Goal: Information Seeking & Learning: Learn about a topic

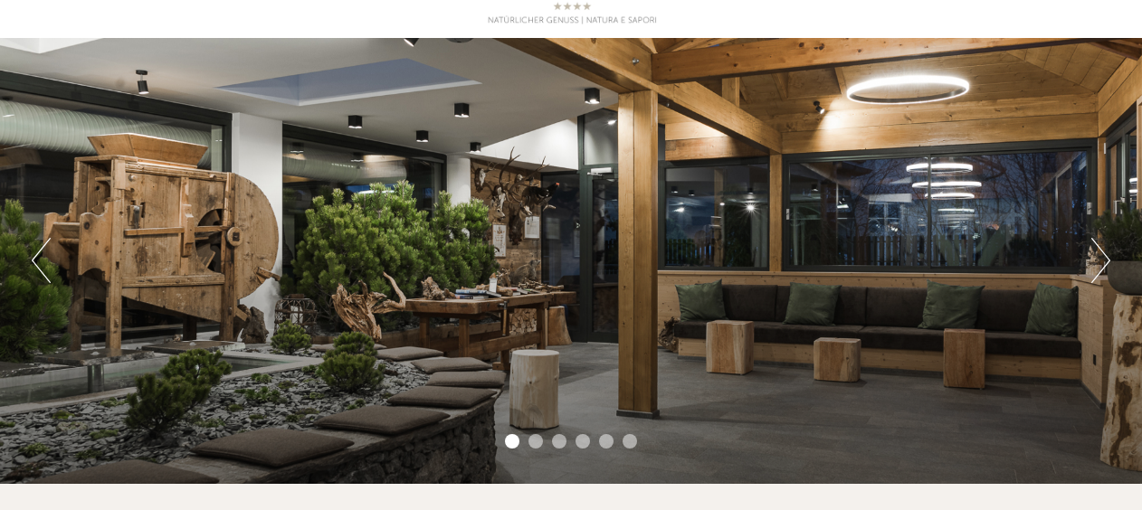
scroll to position [100, 0]
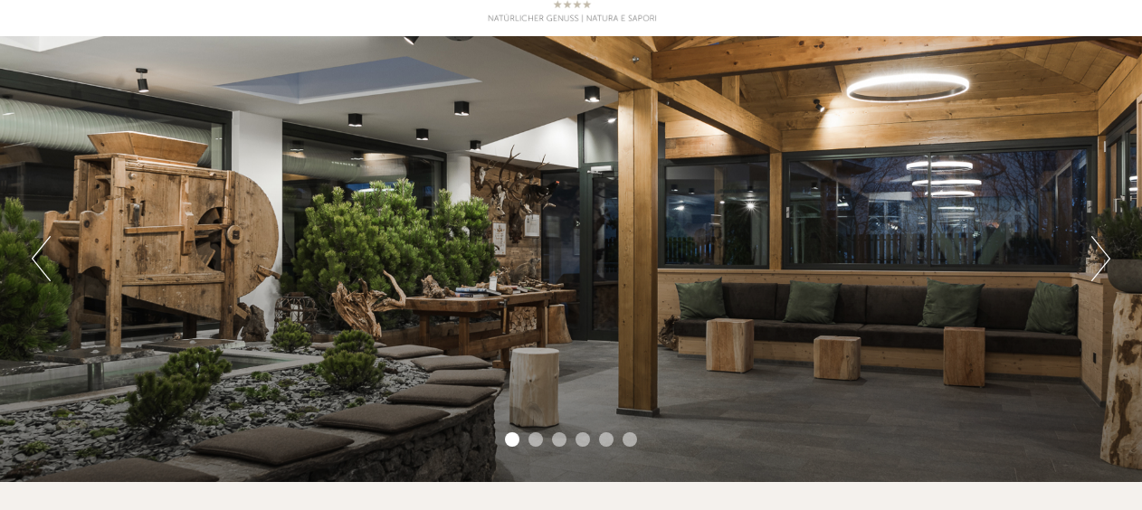
click at [1109, 269] on button "Next" at bounding box center [1100, 258] width 19 height 45
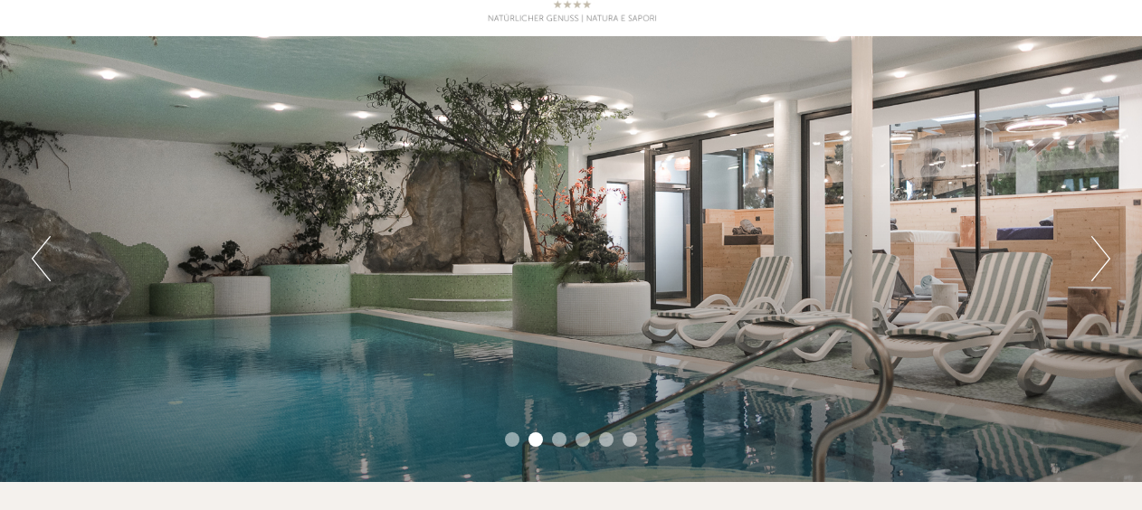
click at [1100, 260] on button "Next" at bounding box center [1100, 258] width 19 height 45
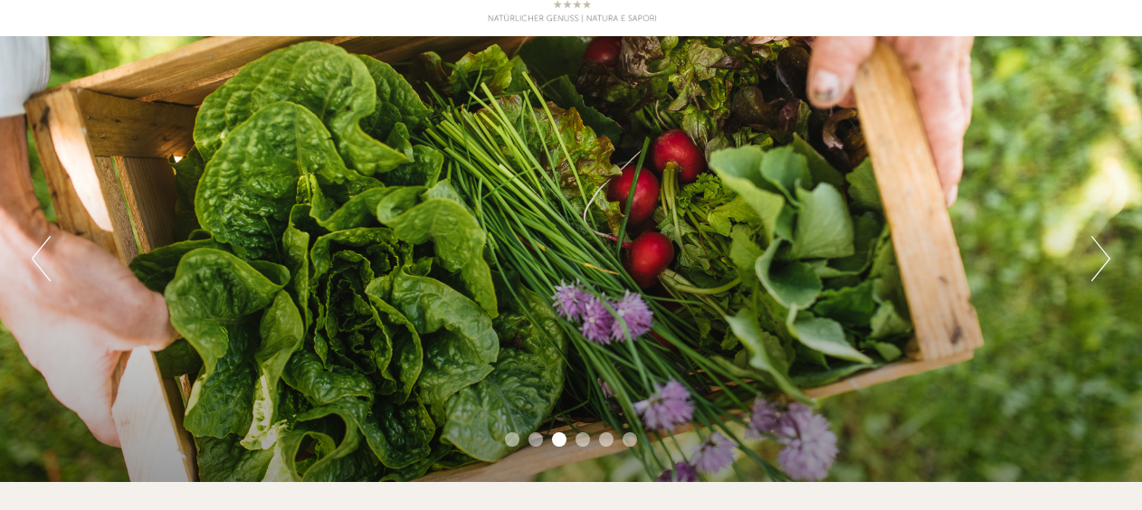
click at [1098, 260] on button "Next" at bounding box center [1100, 258] width 19 height 45
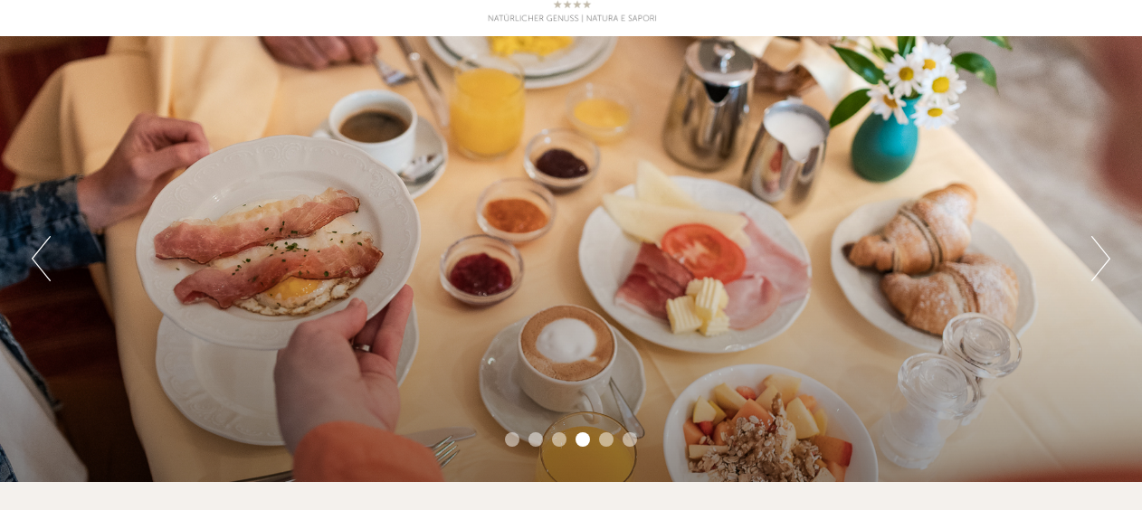
click at [1100, 264] on button "Next" at bounding box center [1100, 258] width 19 height 45
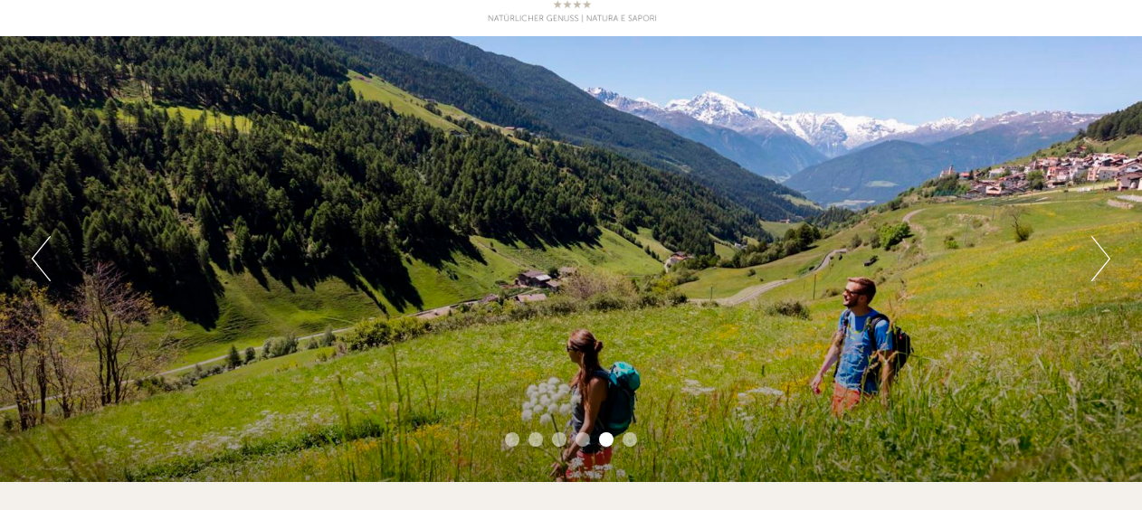
click at [1099, 253] on button "Next" at bounding box center [1100, 258] width 19 height 45
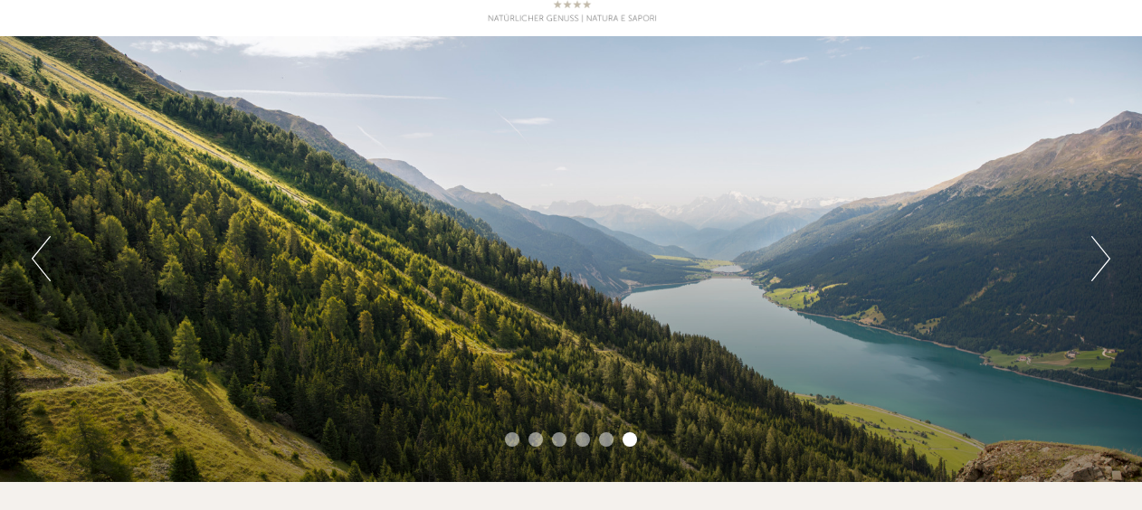
click at [1099, 255] on button "Next" at bounding box center [1100, 258] width 19 height 45
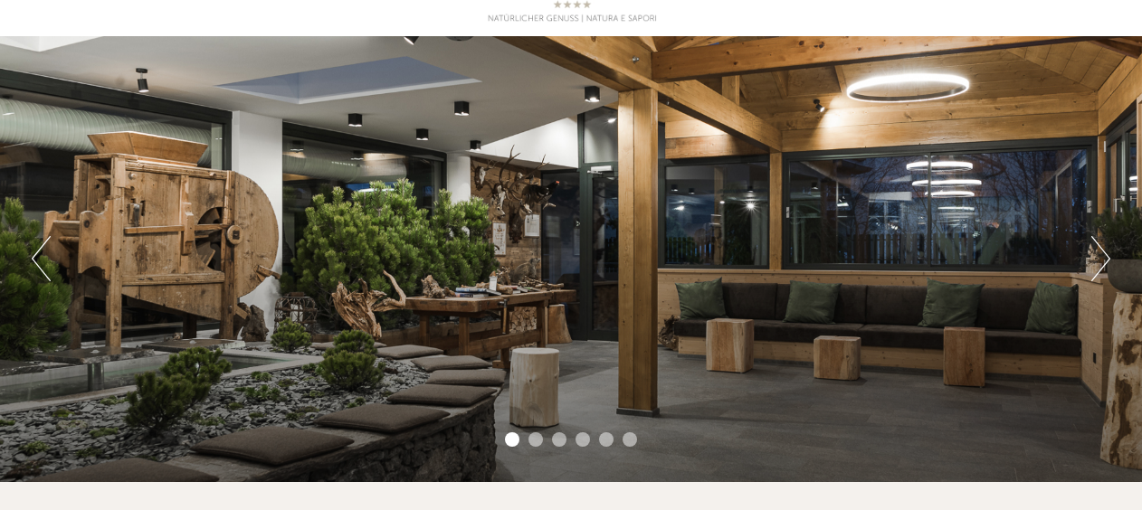
click at [1097, 268] on button "Next" at bounding box center [1100, 258] width 19 height 45
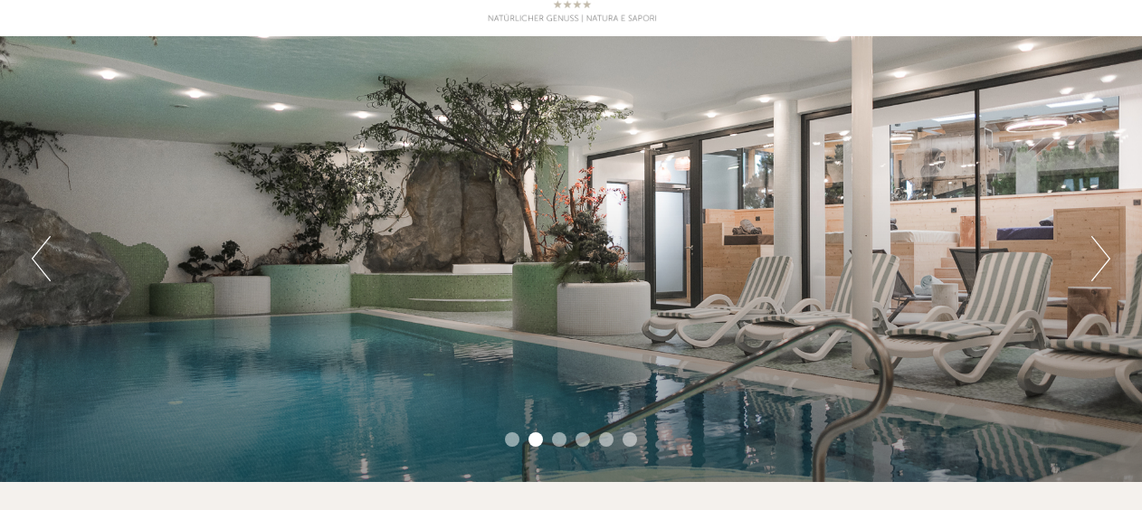
click at [1109, 258] on button "Next" at bounding box center [1100, 258] width 19 height 45
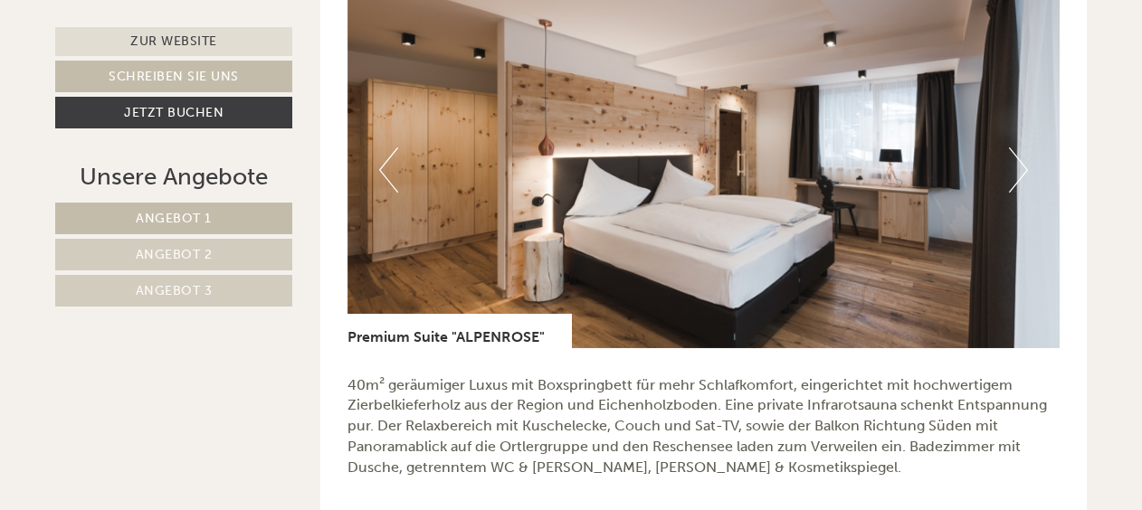
scroll to position [1091, 0]
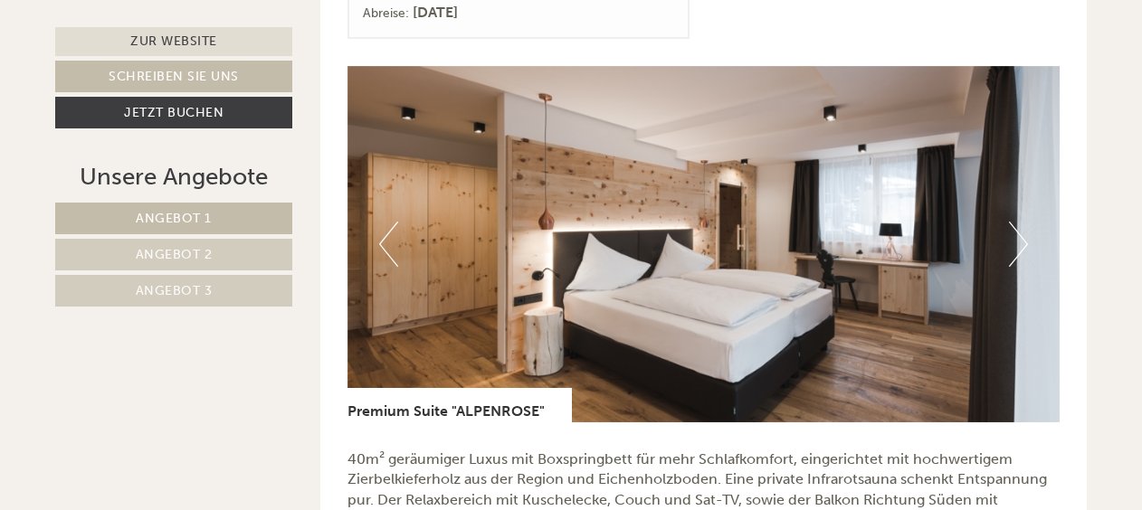
click at [1015, 253] on button "Next" at bounding box center [1018, 244] width 19 height 45
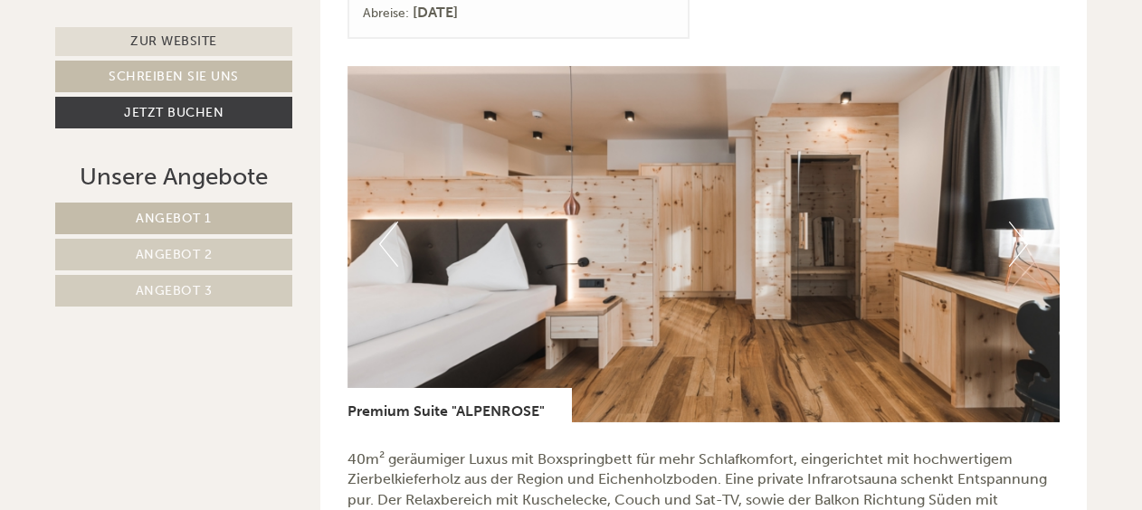
click at [1019, 252] on button "Next" at bounding box center [1018, 244] width 19 height 45
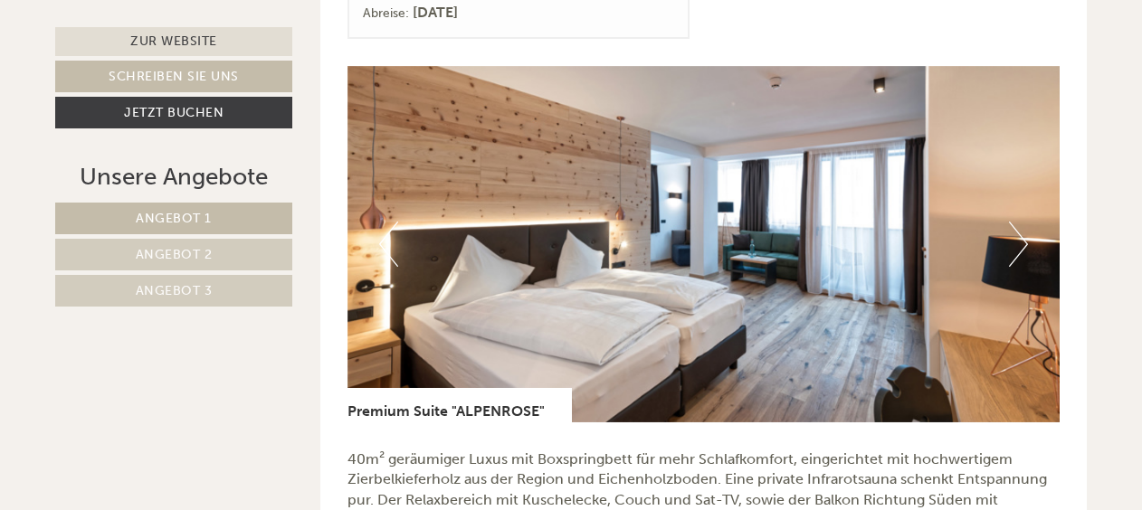
click at [1023, 249] on button "Next" at bounding box center [1018, 244] width 19 height 45
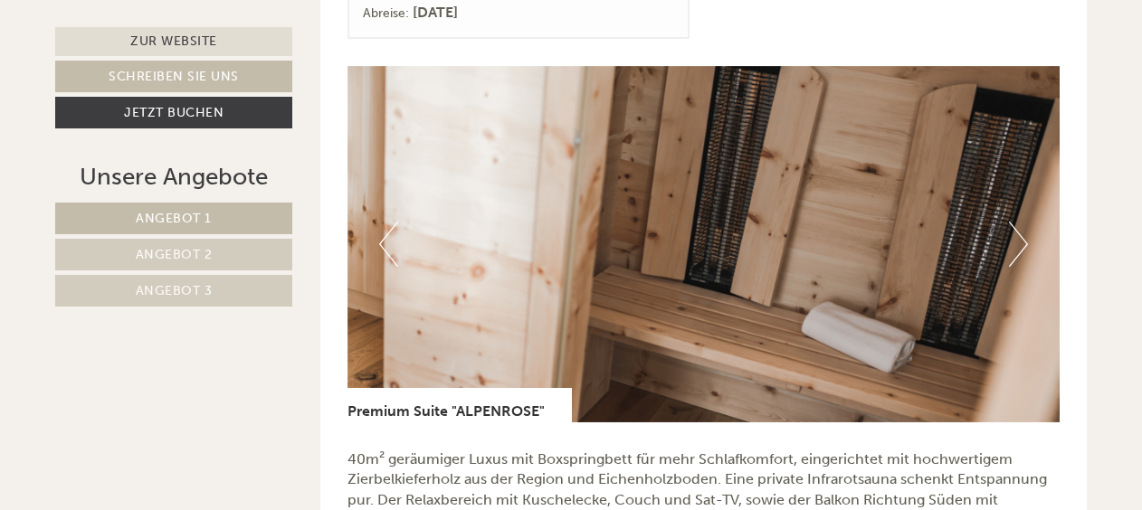
click at [1023, 259] on button "Next" at bounding box center [1018, 244] width 19 height 45
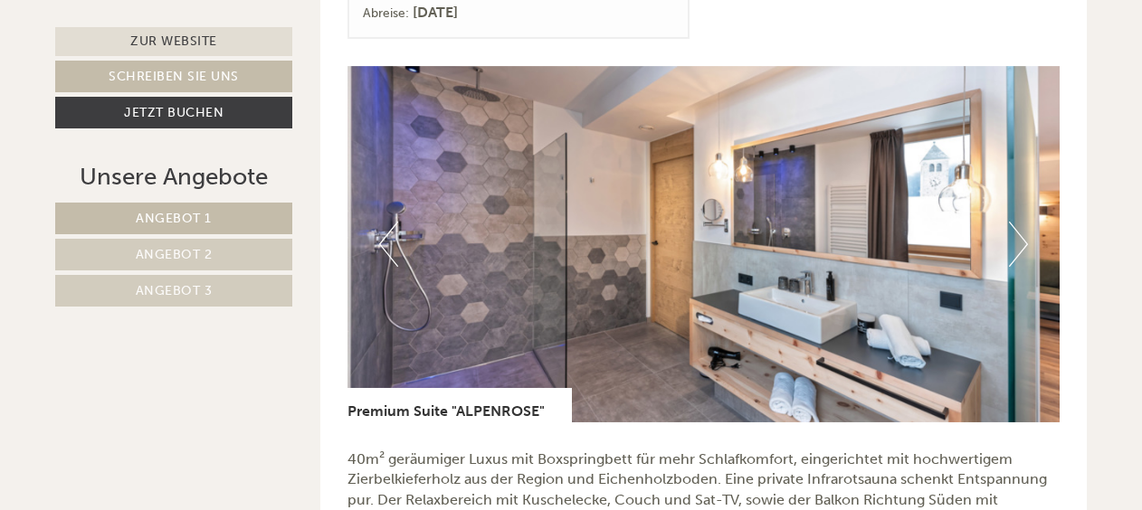
click at [1018, 253] on button "Next" at bounding box center [1018, 244] width 19 height 45
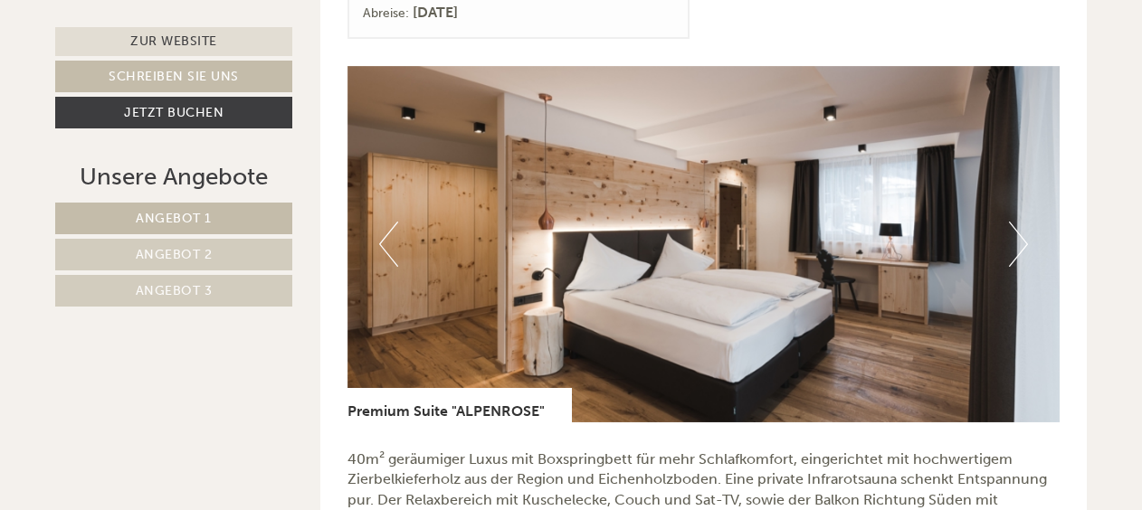
click at [1016, 250] on button "Next" at bounding box center [1018, 244] width 19 height 45
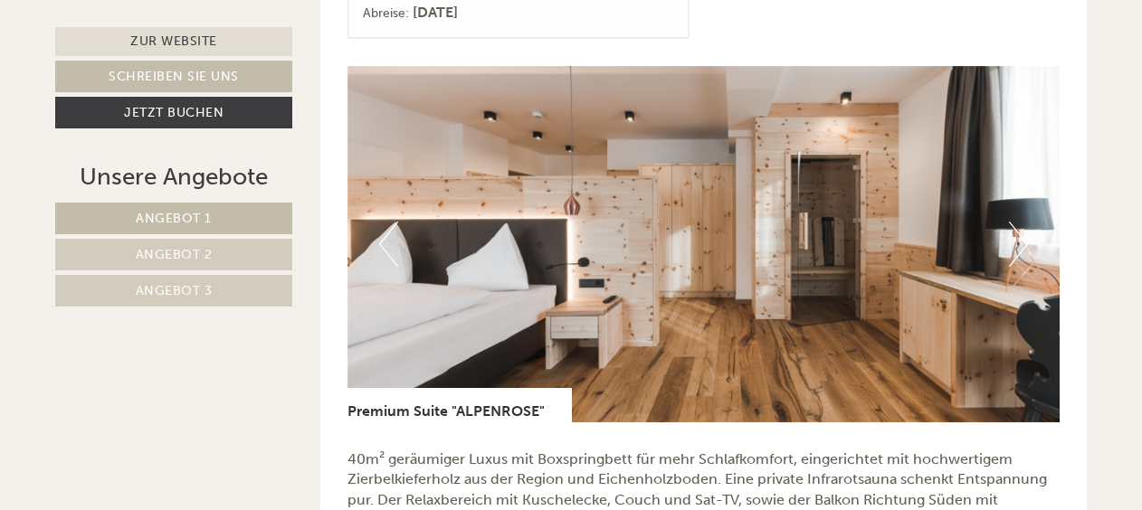
click at [1020, 244] on button "Next" at bounding box center [1018, 244] width 19 height 45
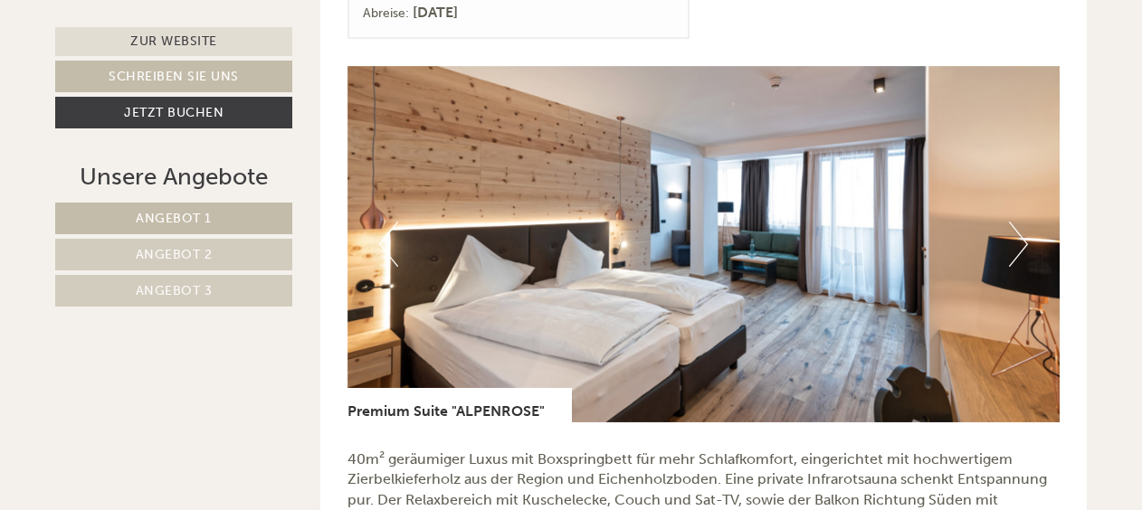
click at [1019, 250] on button "Next" at bounding box center [1018, 244] width 19 height 45
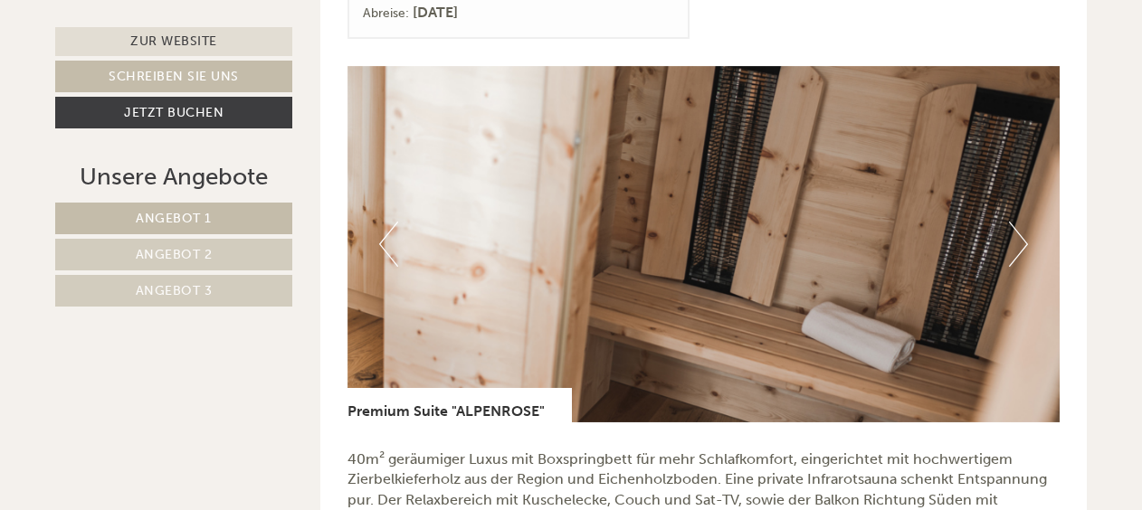
click at [1019, 249] on button "Next" at bounding box center [1018, 244] width 19 height 45
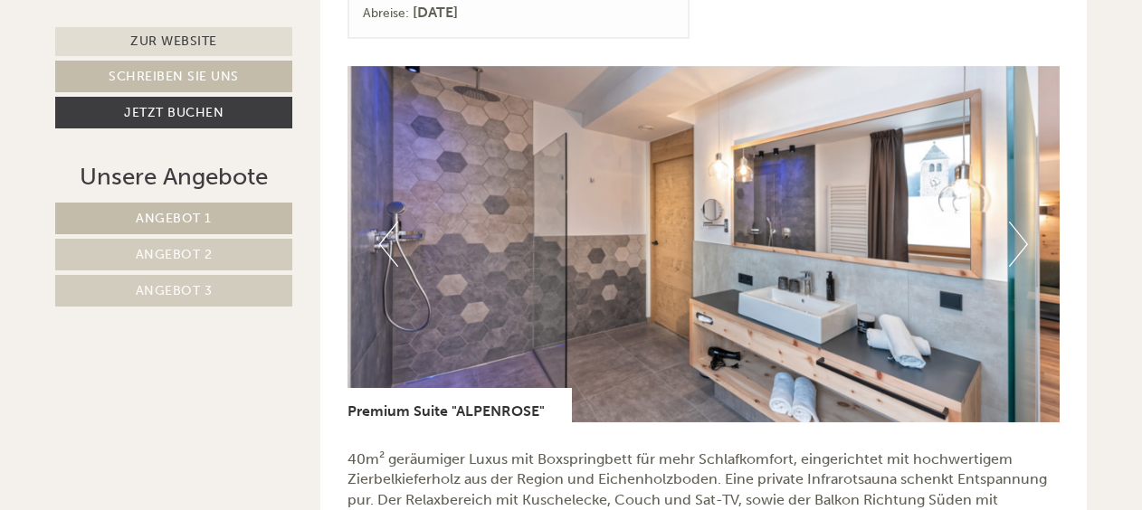
click at [1026, 250] on button "Next" at bounding box center [1018, 244] width 19 height 45
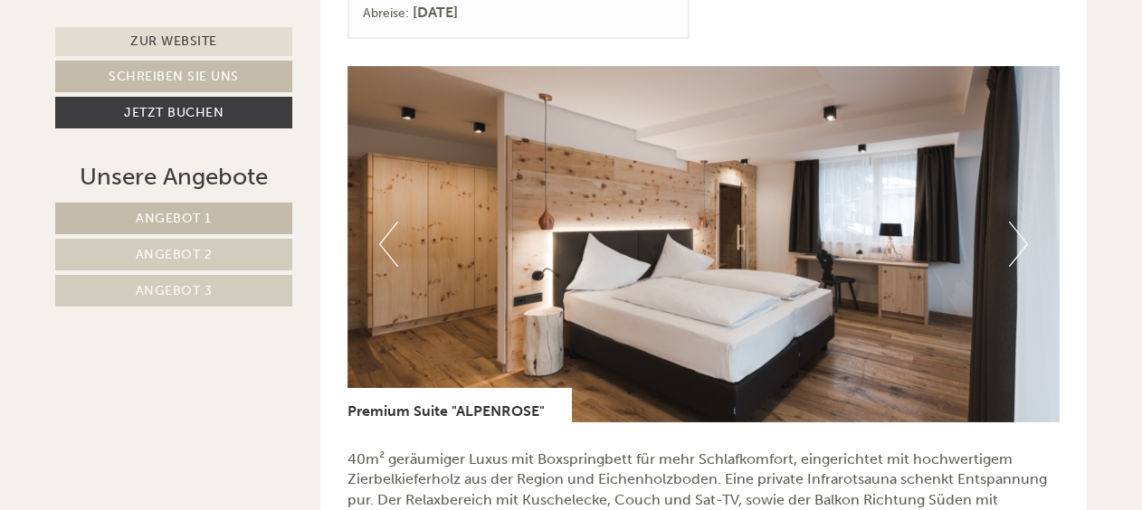
click at [1030, 249] on img at bounding box center [703, 244] width 713 height 357
click at [153, 255] on span "Angebot 2" at bounding box center [174, 254] width 77 height 15
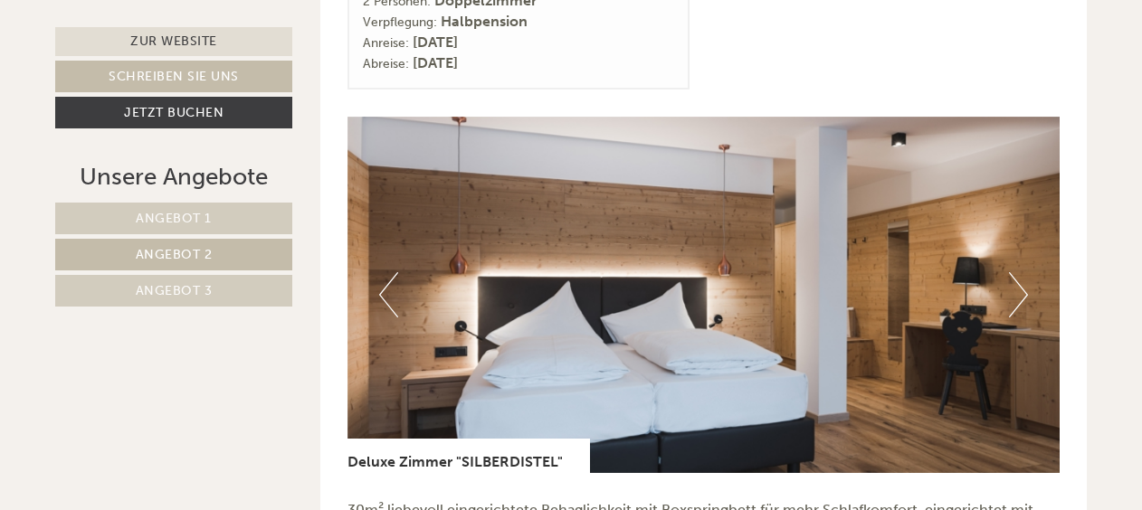
scroll to position [1061, 0]
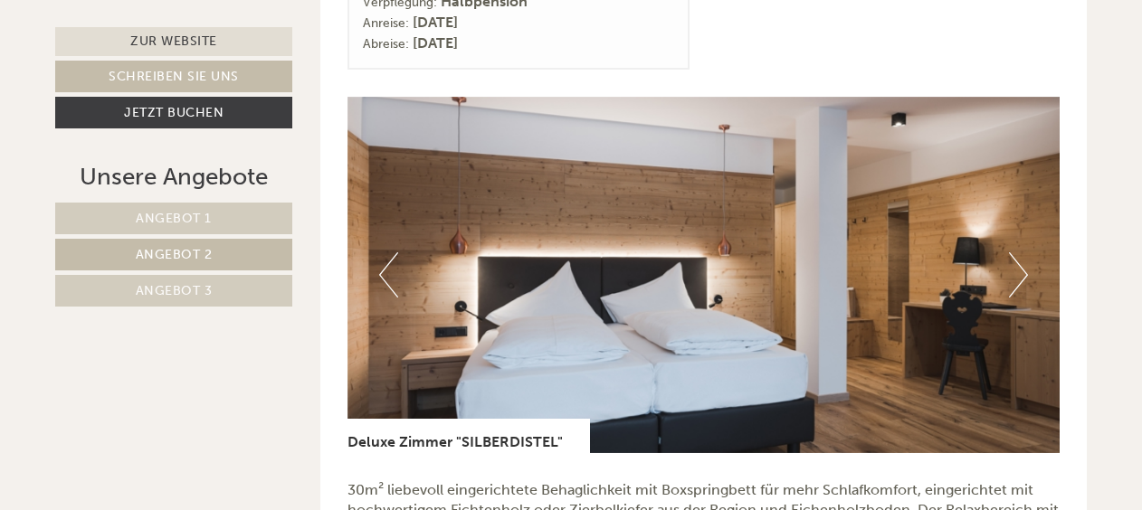
click at [1015, 278] on button "Next" at bounding box center [1018, 274] width 19 height 45
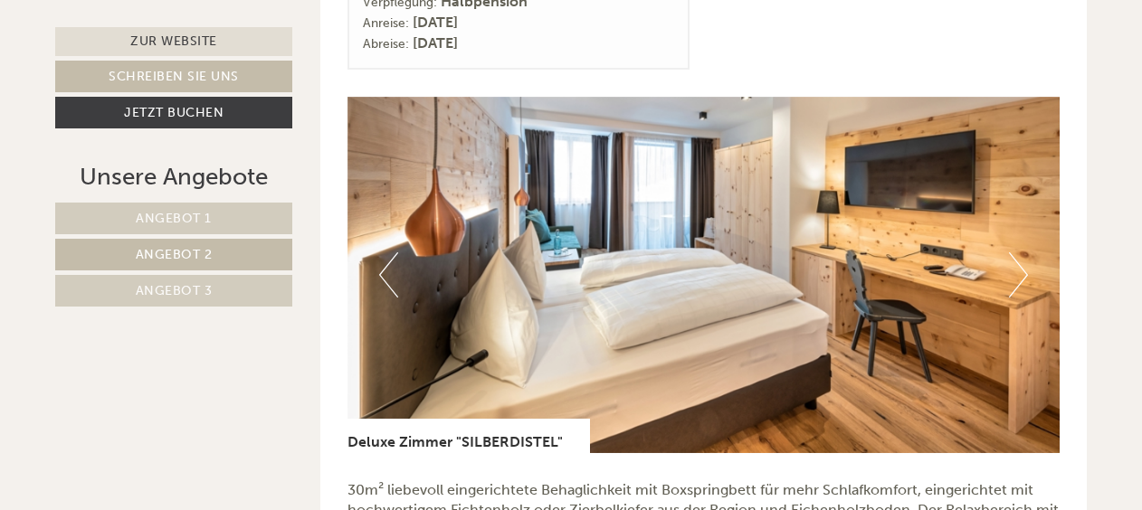
click at [1028, 276] on img at bounding box center [703, 275] width 713 height 357
click at [1023, 271] on button "Next" at bounding box center [1018, 274] width 19 height 45
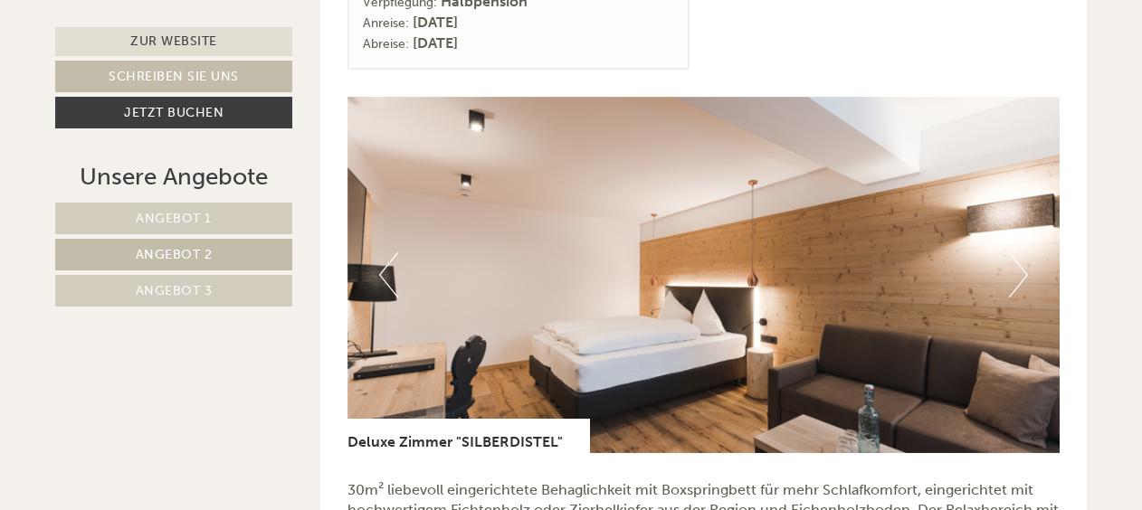
click at [1021, 269] on button "Next" at bounding box center [1018, 274] width 19 height 45
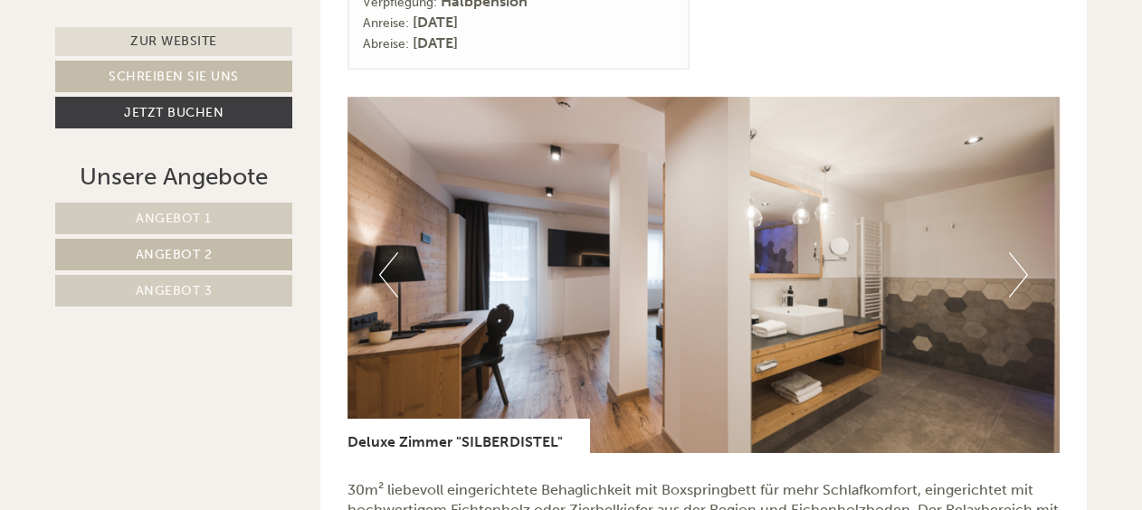
click at [1018, 274] on button "Next" at bounding box center [1018, 274] width 19 height 45
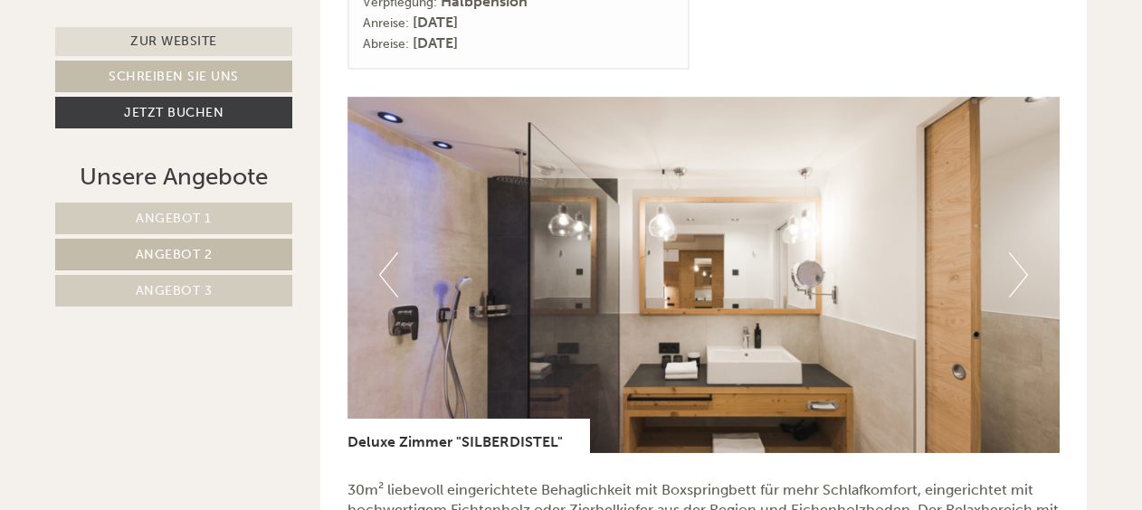
click at [165, 283] on span "Angebot 3" at bounding box center [174, 290] width 77 height 15
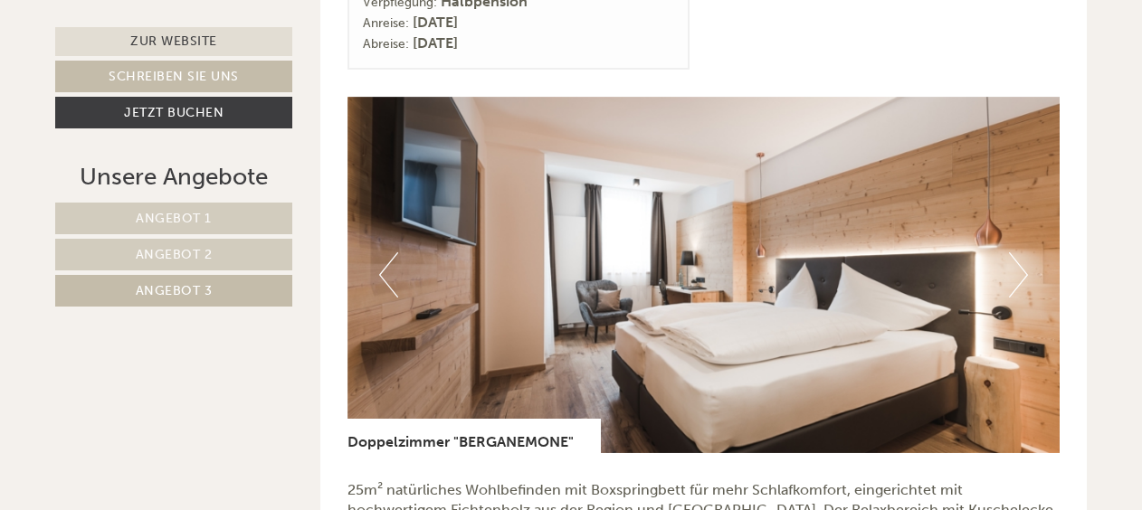
scroll to position [1073, 0]
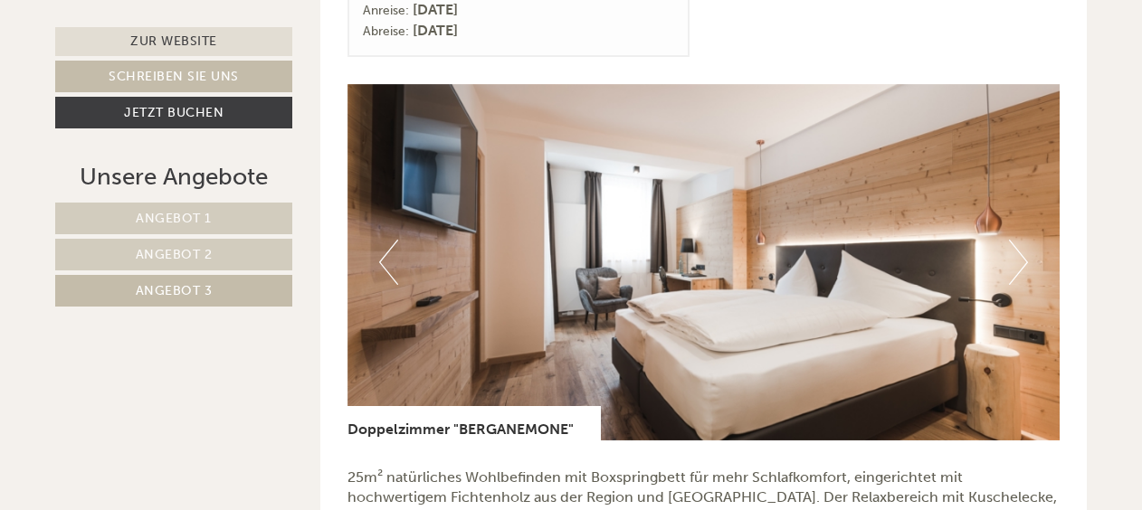
click at [1017, 262] on button "Next" at bounding box center [1018, 262] width 19 height 45
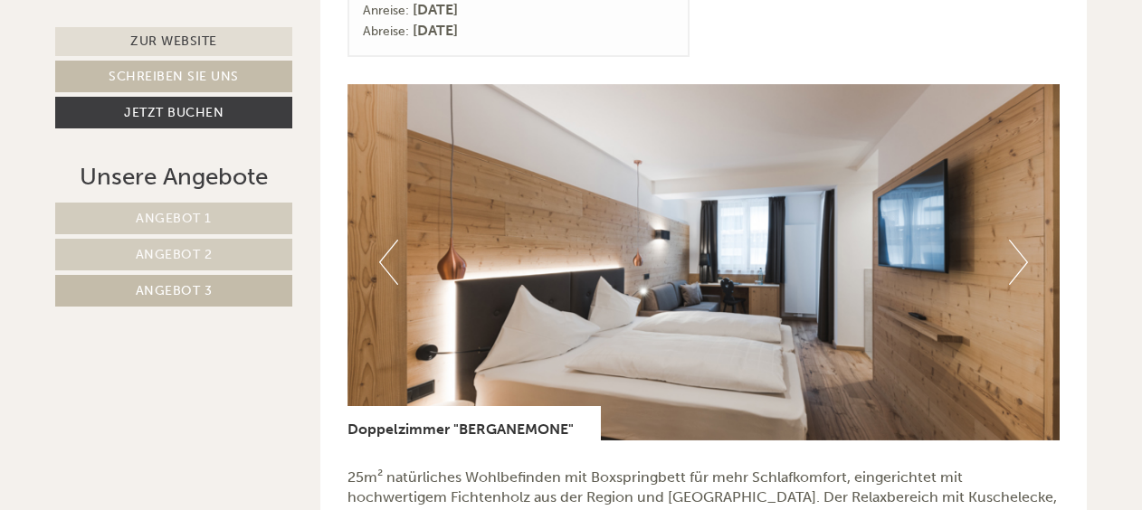
click at [1023, 266] on button "Next" at bounding box center [1018, 262] width 19 height 45
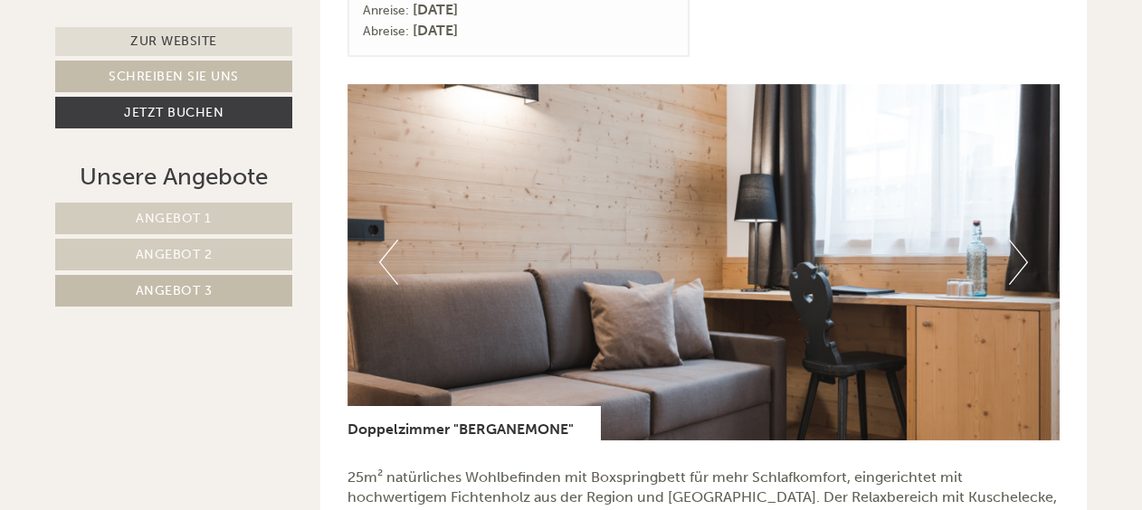
click at [1027, 244] on button "Next" at bounding box center [1018, 262] width 19 height 45
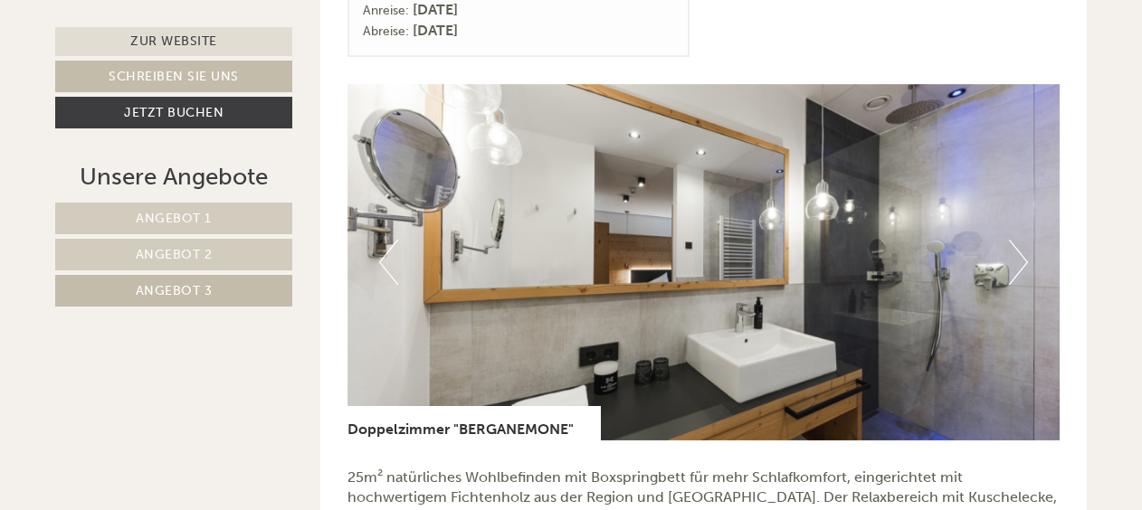
click at [1021, 257] on button "Next" at bounding box center [1018, 262] width 19 height 45
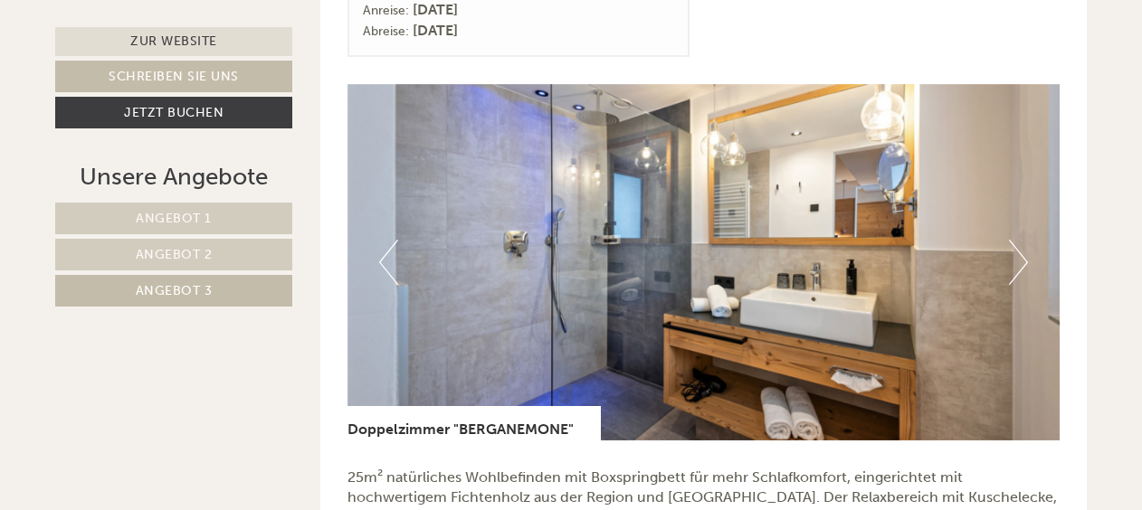
click at [1019, 264] on button "Next" at bounding box center [1018, 262] width 19 height 45
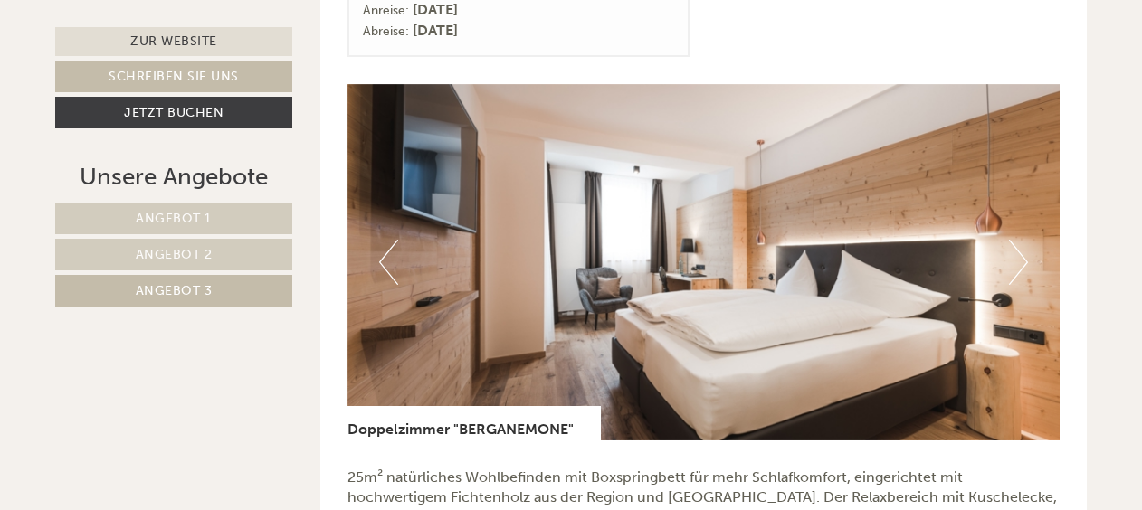
click at [1023, 248] on button "Next" at bounding box center [1018, 262] width 19 height 45
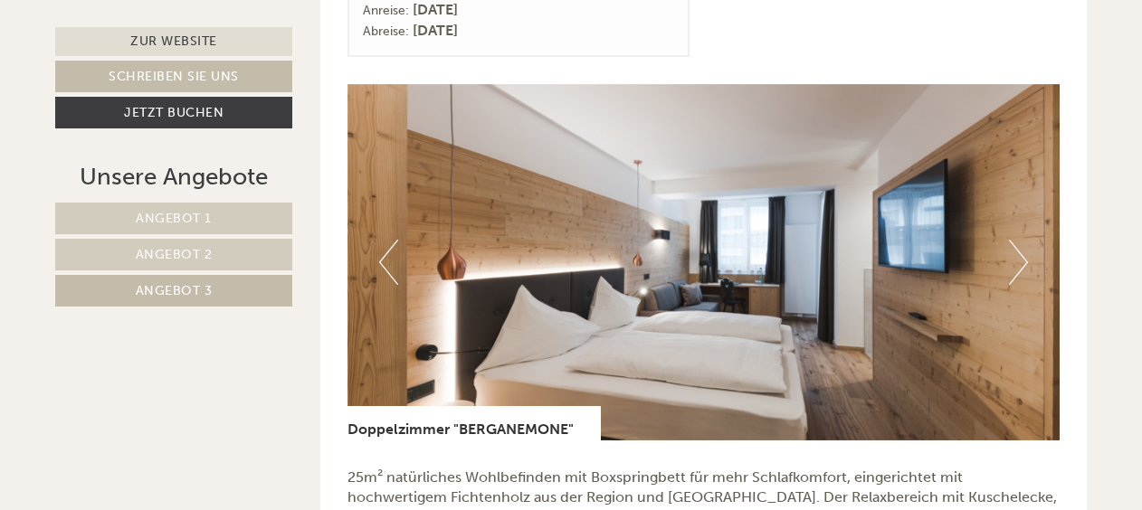
click at [1027, 257] on button "Next" at bounding box center [1018, 262] width 19 height 45
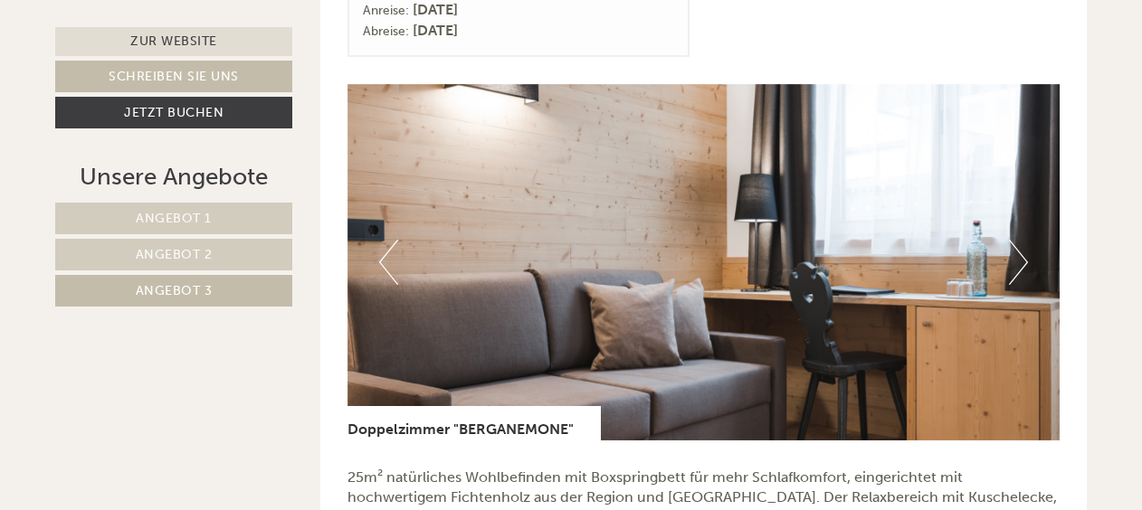
click at [1020, 253] on button "Next" at bounding box center [1018, 262] width 19 height 45
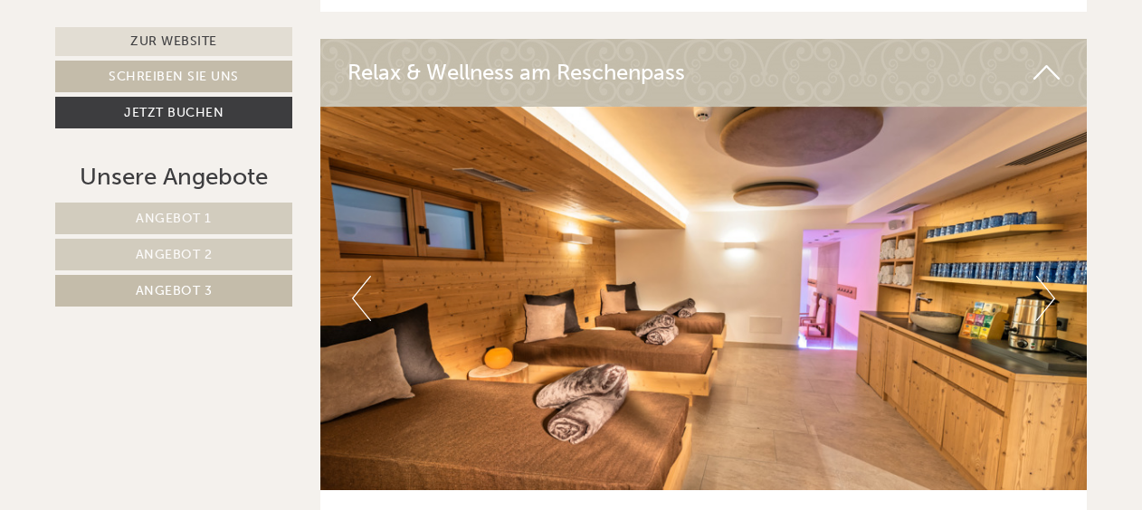
scroll to position [3520, 0]
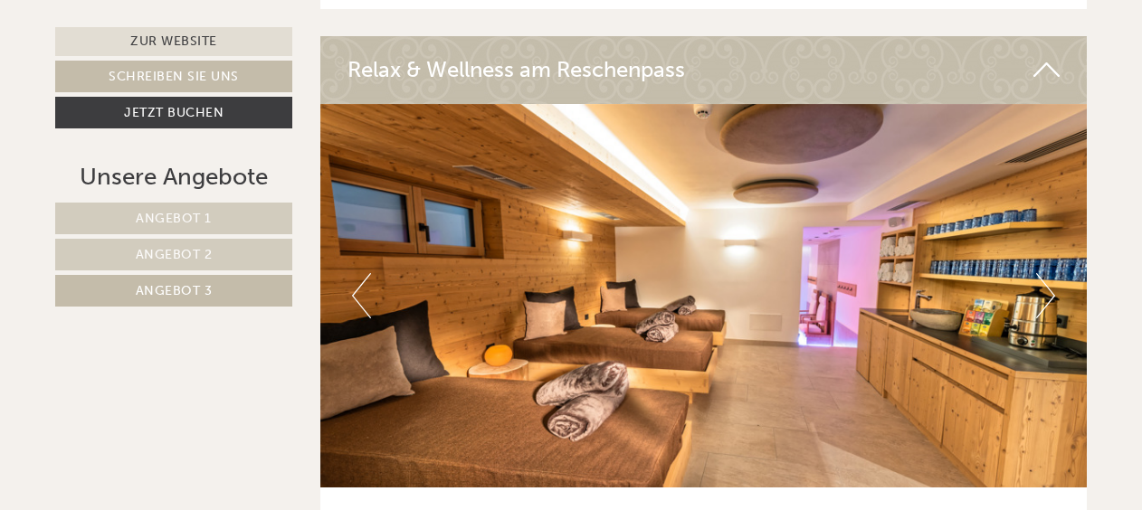
click at [1042, 274] on button "Next" at bounding box center [1045, 295] width 19 height 45
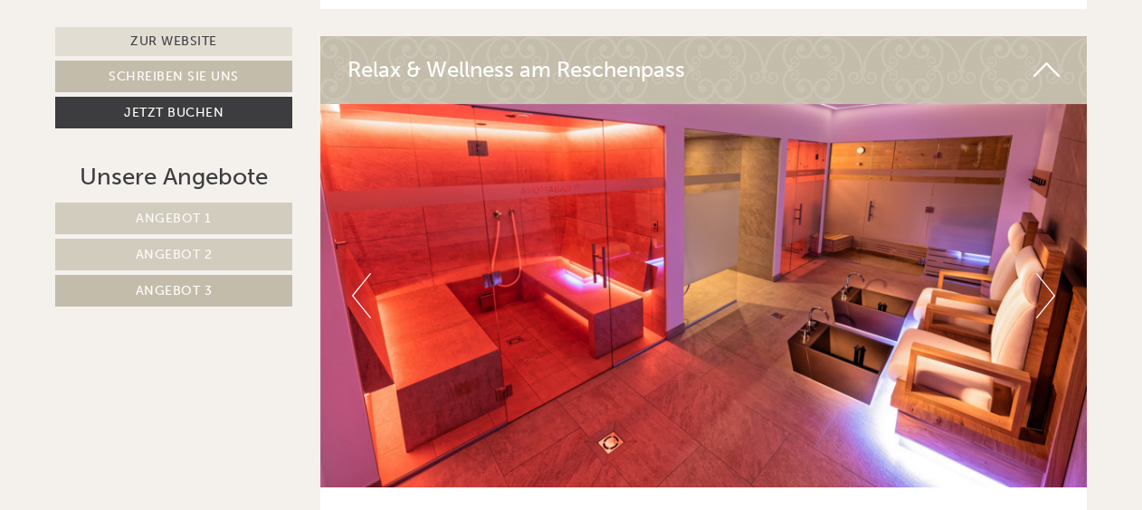
click at [1051, 273] on button "Next" at bounding box center [1045, 295] width 19 height 45
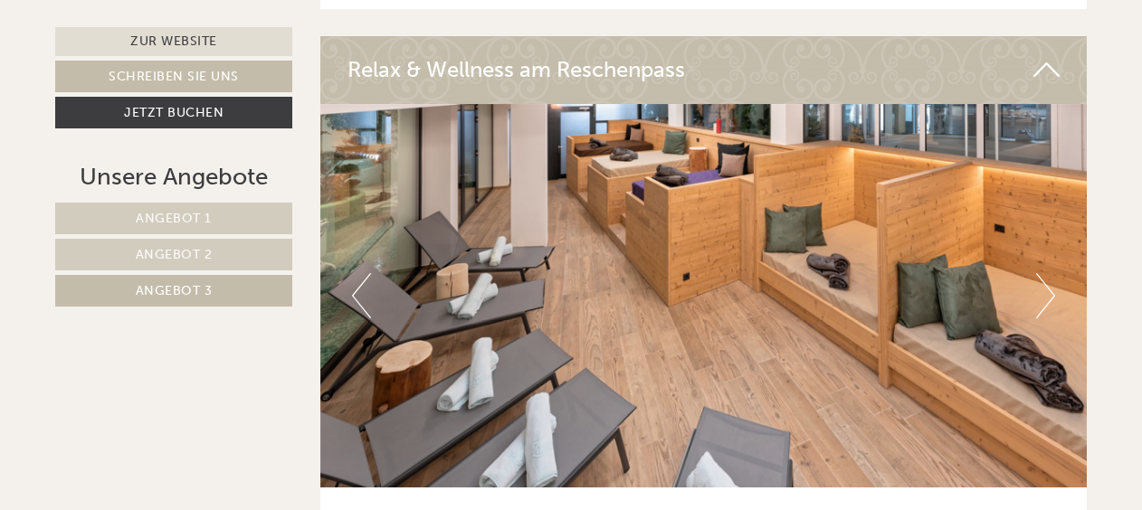
click at [1046, 273] on button "Next" at bounding box center [1045, 295] width 19 height 45
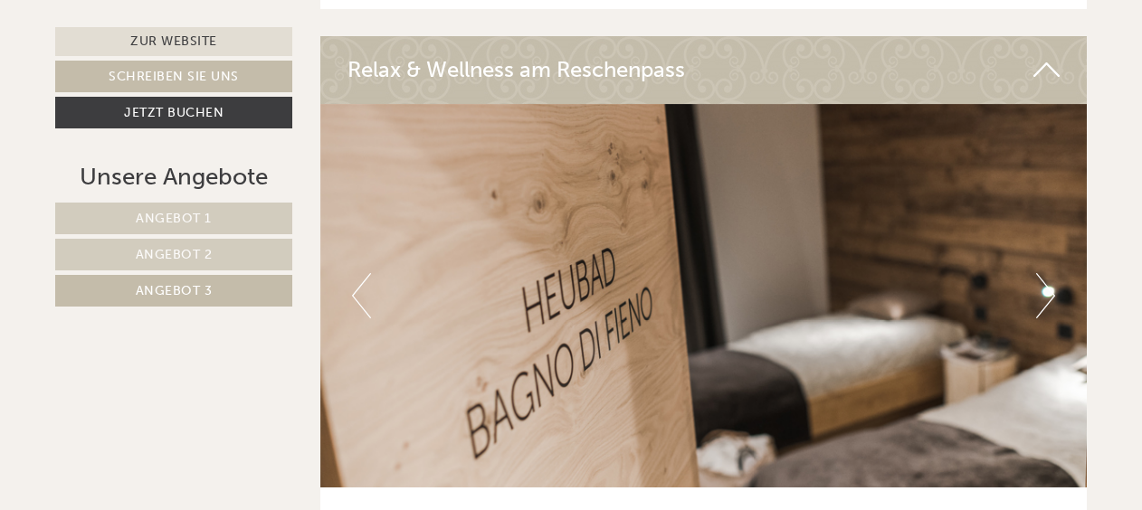
click at [1044, 277] on button "Next" at bounding box center [1045, 295] width 19 height 45
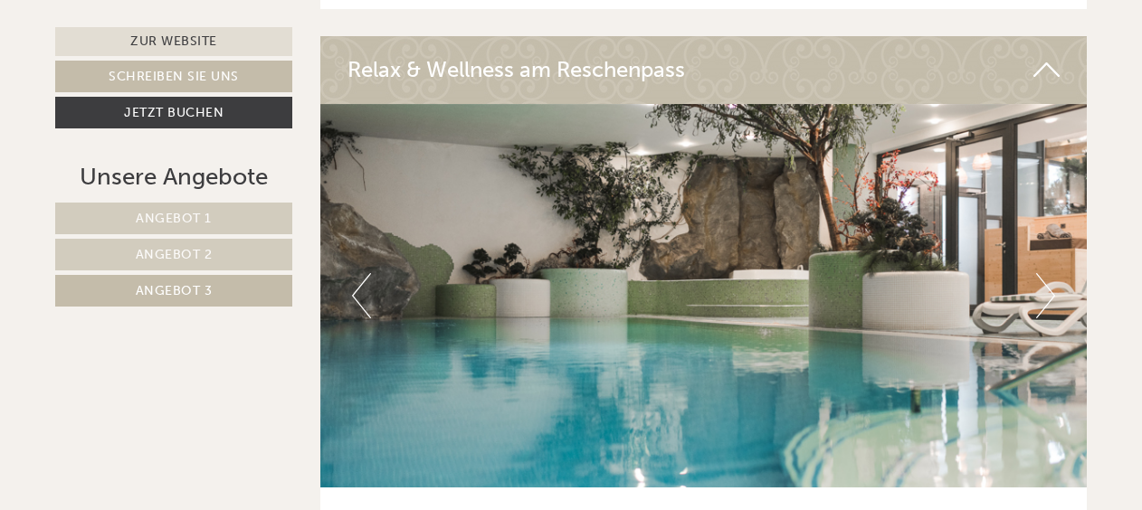
click at [1040, 275] on button "Next" at bounding box center [1045, 295] width 19 height 45
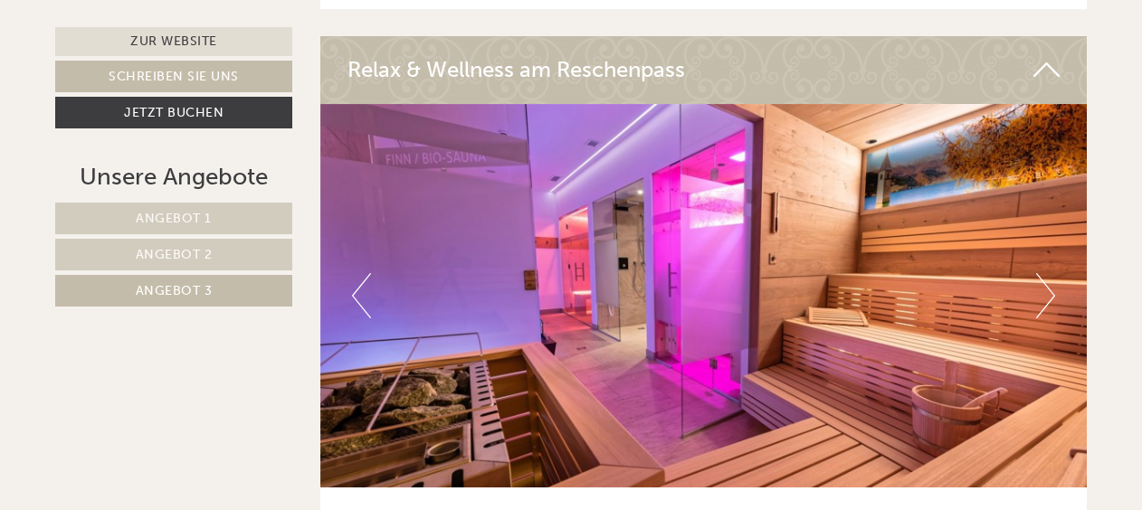
click at [1047, 278] on button "Next" at bounding box center [1045, 295] width 19 height 45
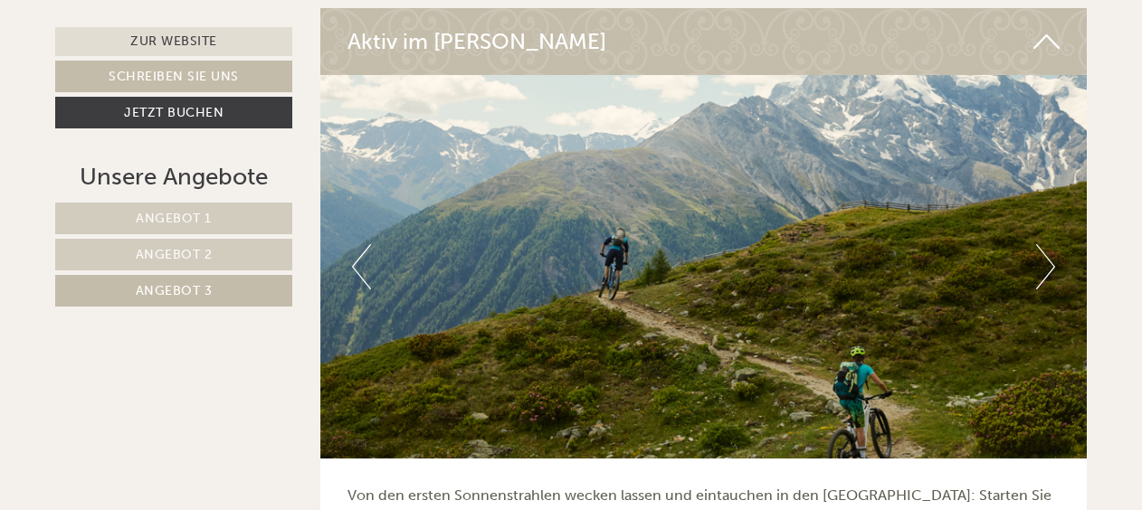
scroll to position [4195, 0]
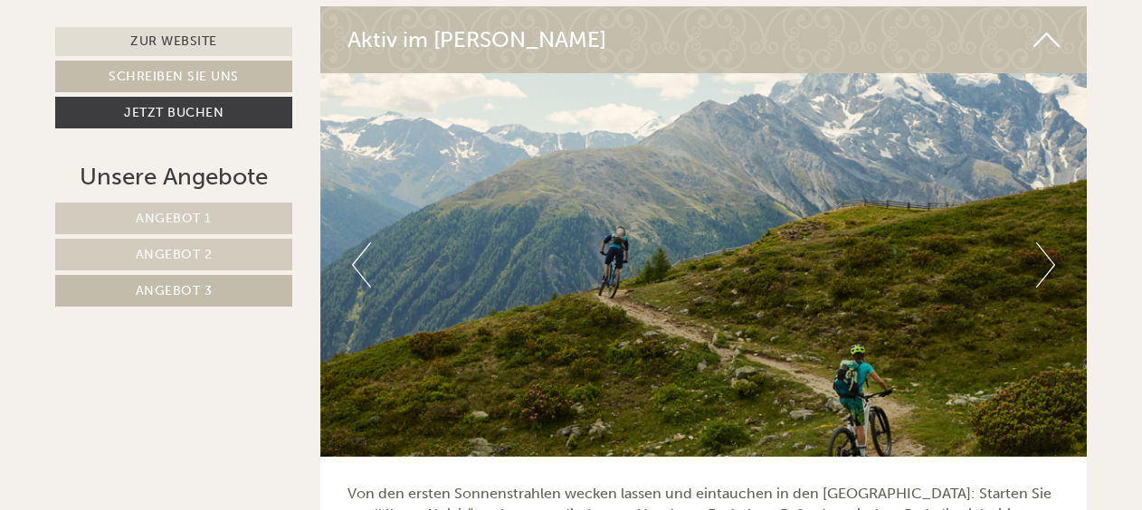
click at [1047, 250] on button "Next" at bounding box center [1045, 265] width 19 height 45
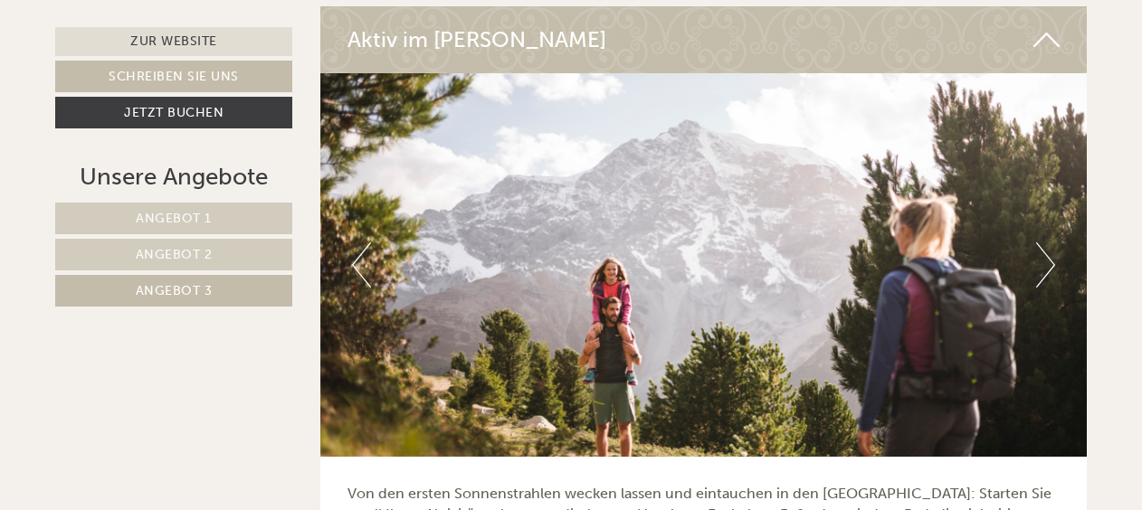
click at [1041, 243] on button "Next" at bounding box center [1045, 265] width 19 height 45
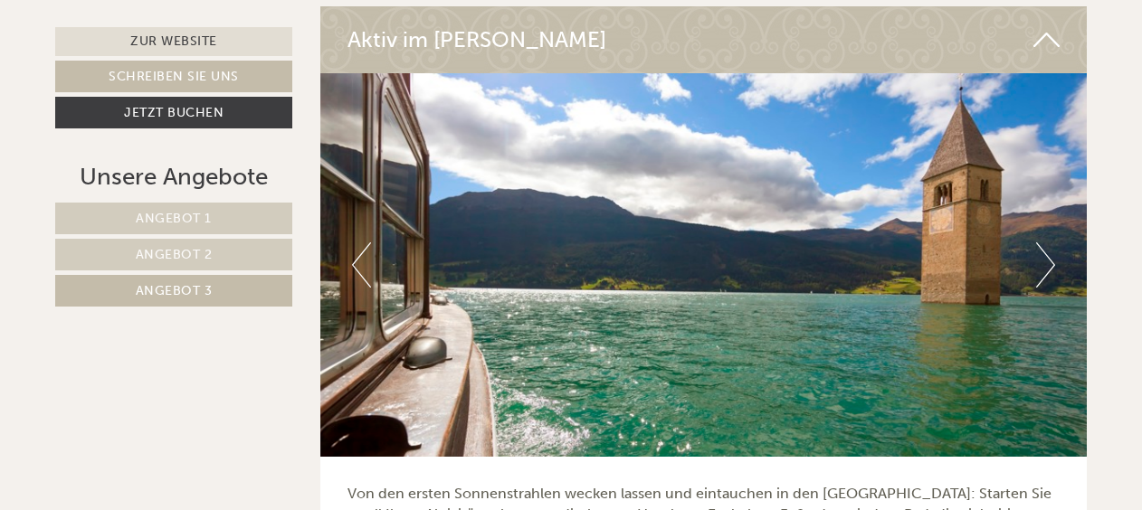
click at [1046, 244] on button "Next" at bounding box center [1045, 265] width 19 height 45
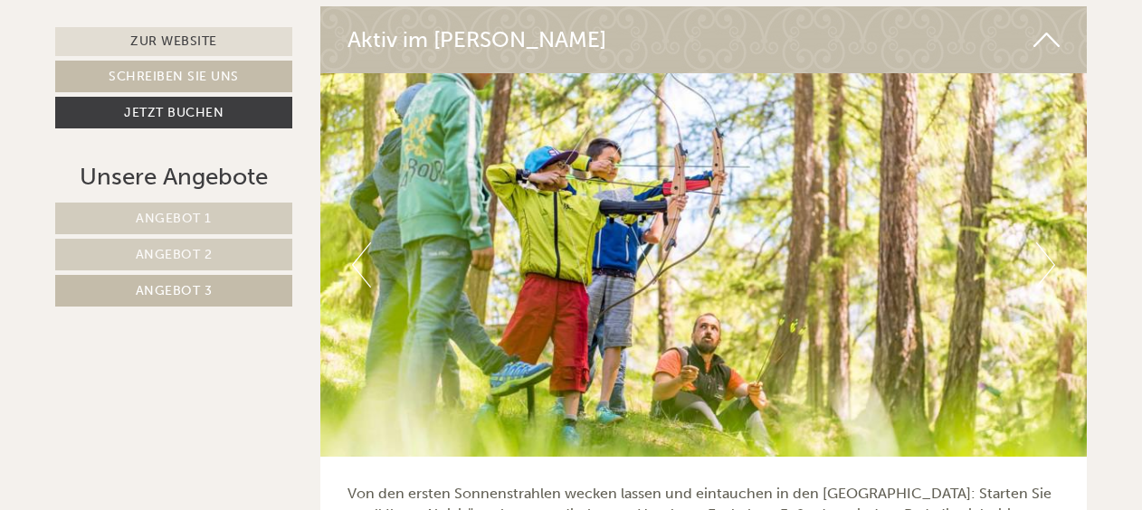
click at [1046, 247] on button "Next" at bounding box center [1045, 265] width 19 height 45
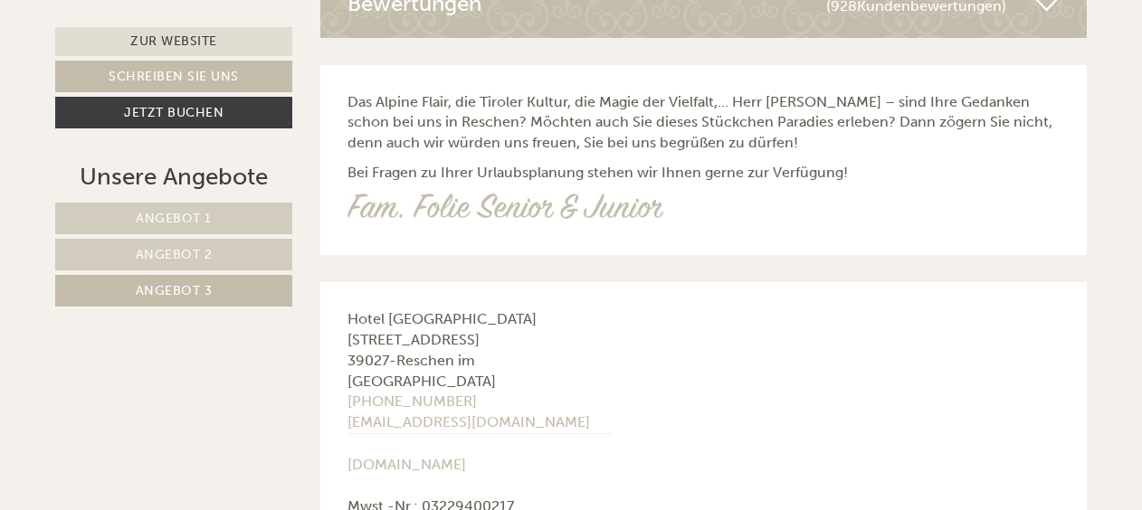
scroll to position [5555, 0]
